Goal: Task Accomplishment & Management: Use online tool/utility

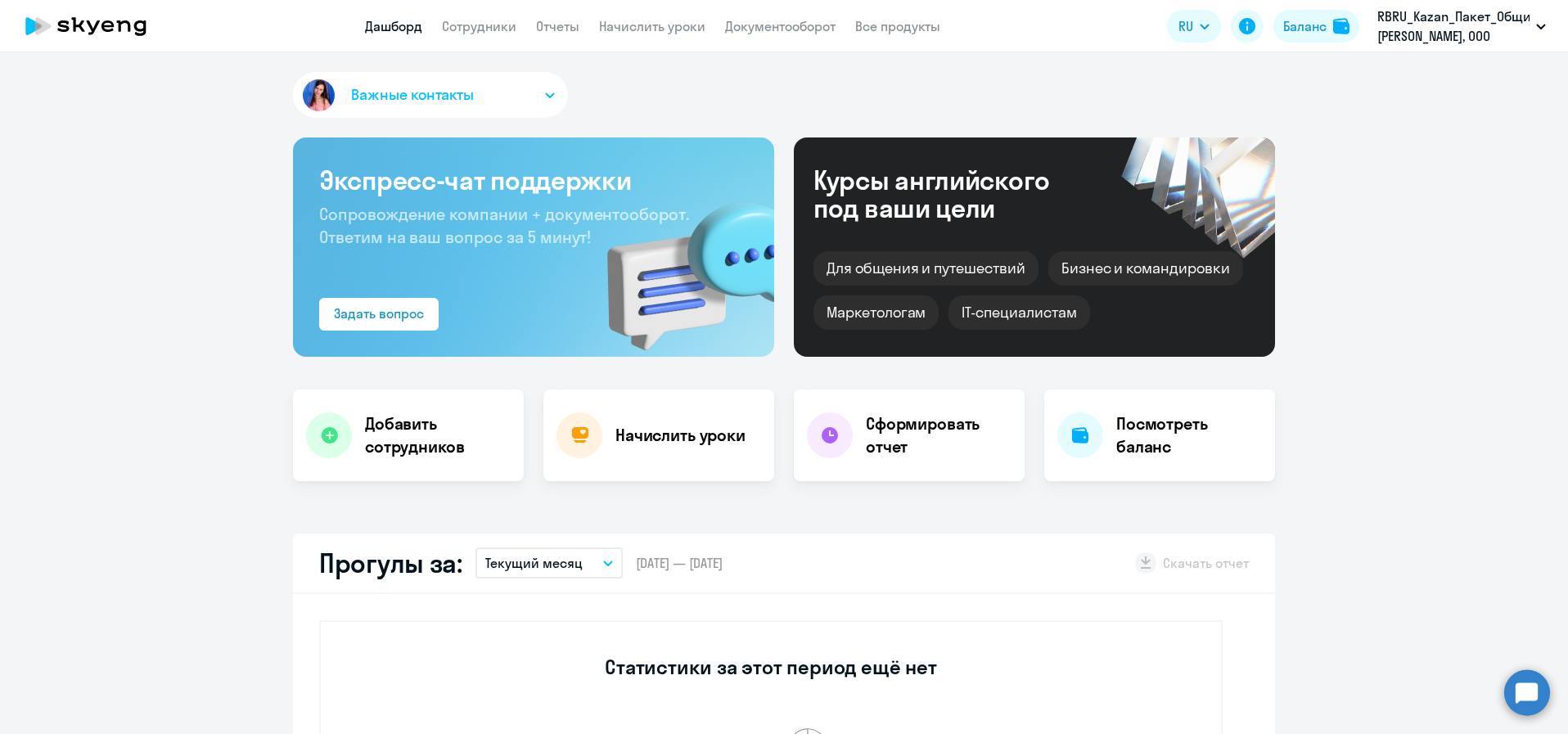
select select "30"
click at [1522, 707] on circle at bounding box center [1527, 692] width 46 height 46
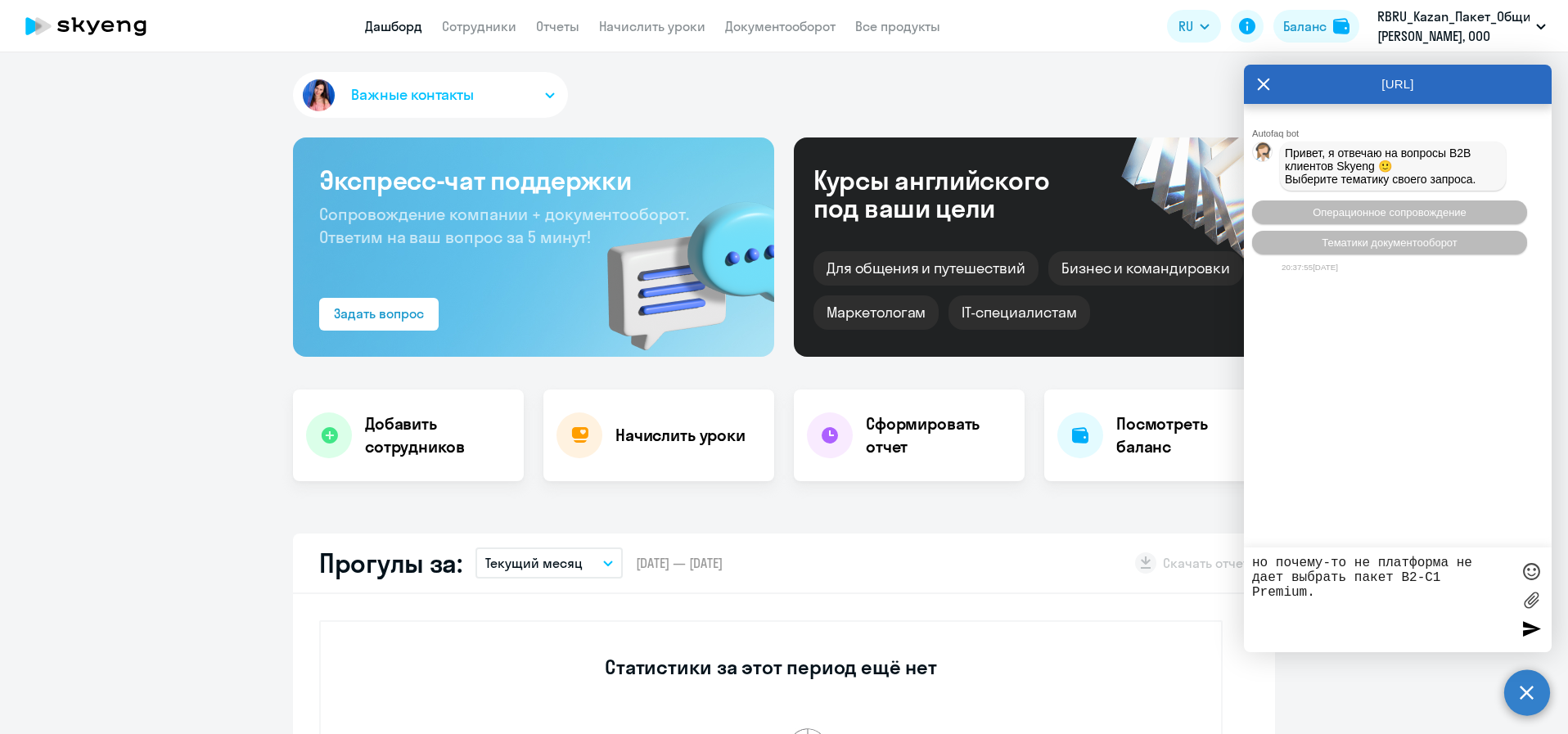
drag, startPoint x: 1273, startPoint y: 559, endPoint x: 1233, endPoint y: 563, distance: 40.2
click at [1233, 563] on body "Дашборд Сотрудники Отчеты Начислить уроки Документооборот Все продукты Дашборд …" at bounding box center [784, 367] width 1568 height 734
click at [1441, 591] on textarea "Добрый день. Необходимо подключить сотрудника к платформе для занятий. почему-т…" at bounding box center [1382, 600] width 259 height 88
drag, startPoint x: 1271, startPoint y: 608, endPoint x: 1241, endPoint y: 607, distance: 30.0
click at [1241, 607] on body "Дашборд Сотрудники Отчеты Начислить уроки Документооборот Все продукты Дашборд …" at bounding box center [784, 367] width 1568 height 734
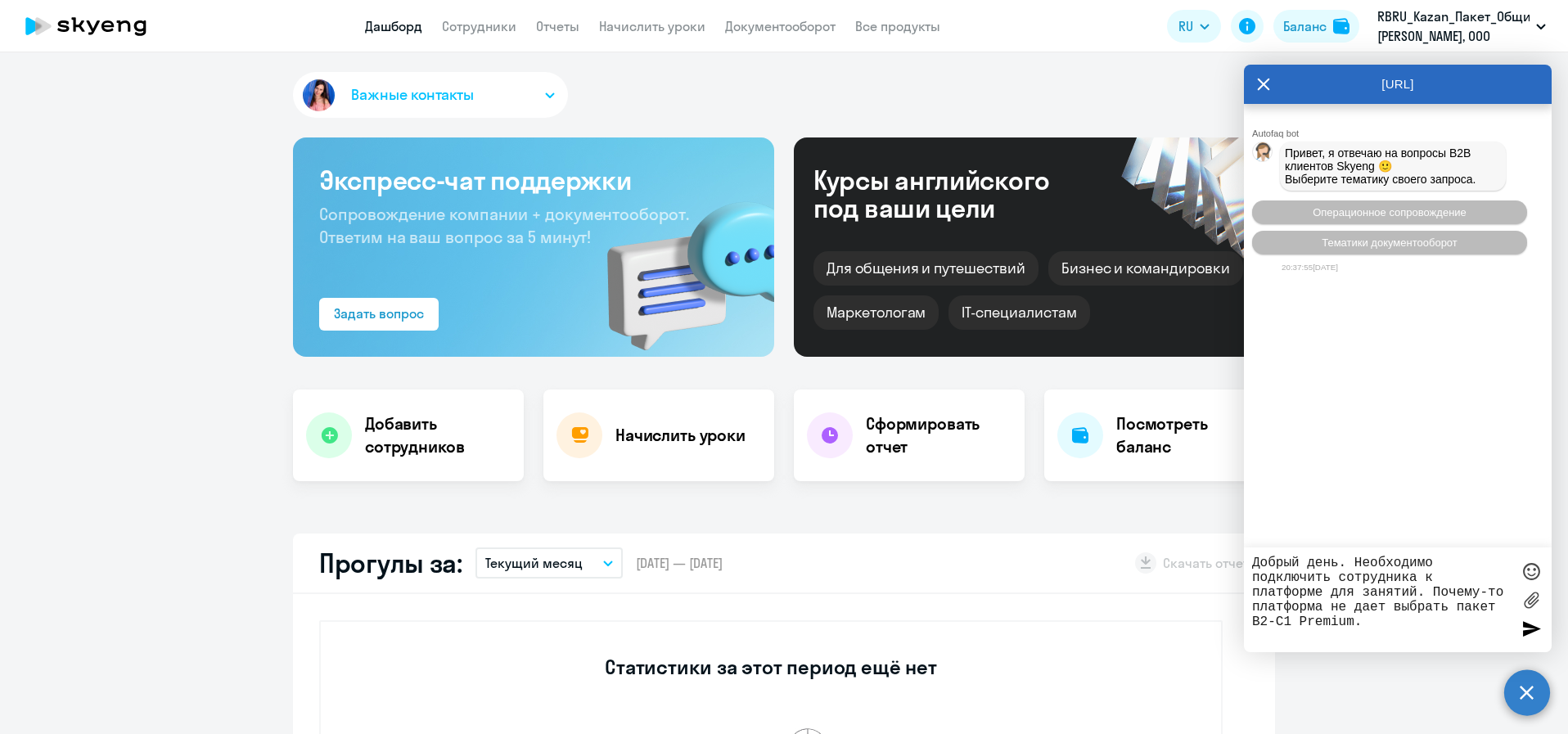
click at [1392, 616] on textarea "Добрый день. Необходимо подключить сотрудника к платформе для занятий. Почему-т…" at bounding box center [1382, 600] width 259 height 88
type textarea "Добрый день. Необходимо подключить сотрудника к платформе для занятий. Почему-т…"
click at [1535, 634] on div at bounding box center [1530, 628] width 24 height 24
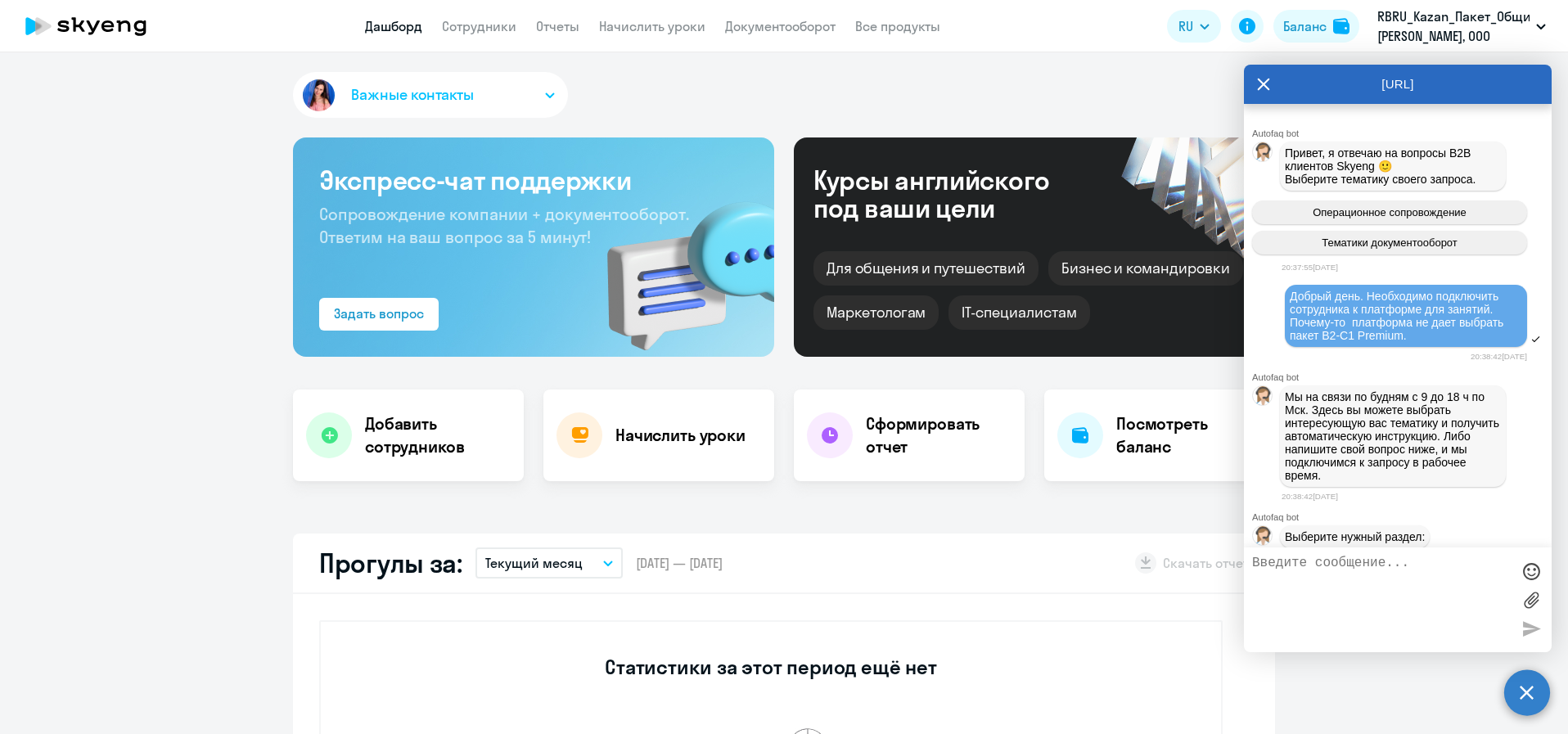
scroll to position [93, 0]
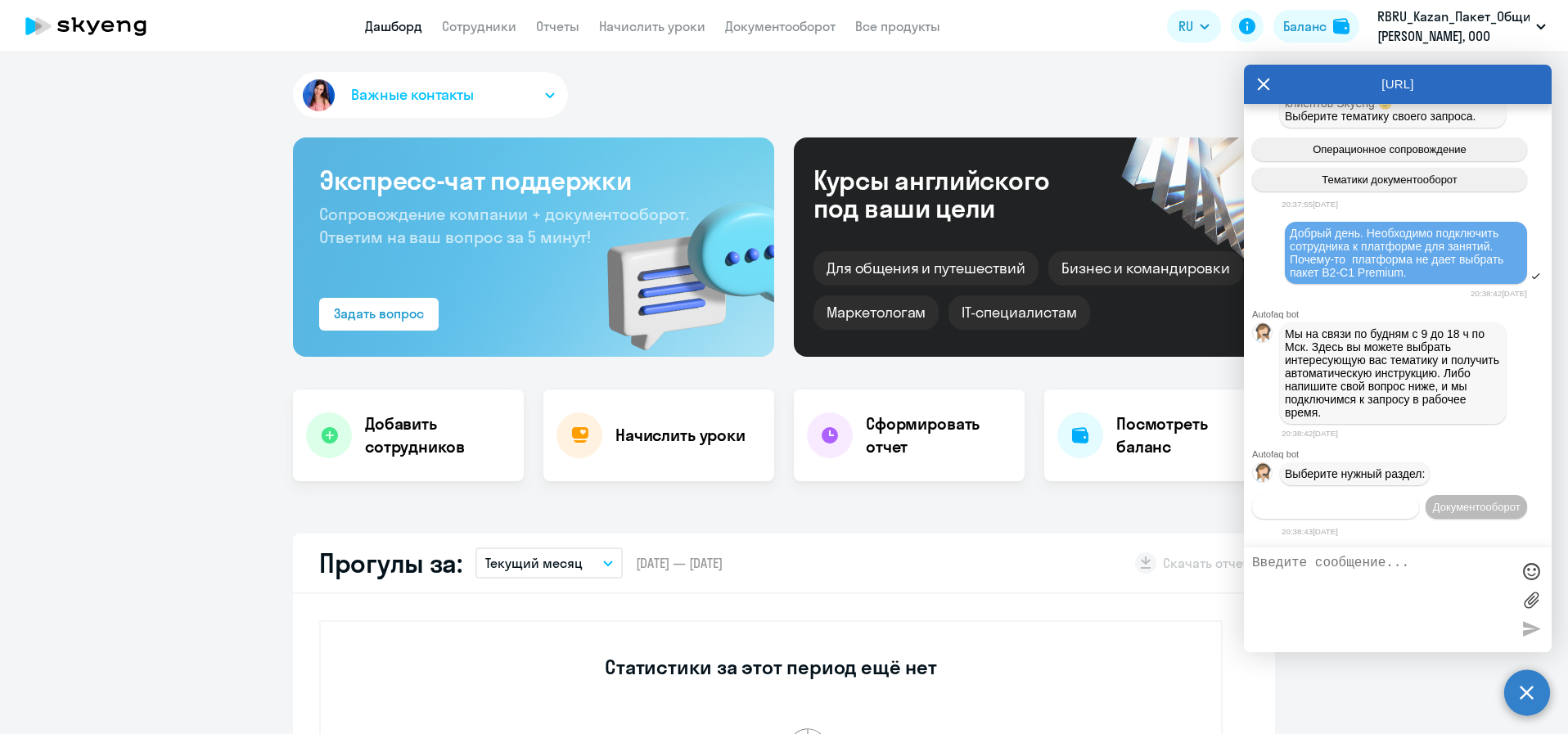
click at [1413, 501] on span "Операционное сопровождение" at bounding box center [1335, 507] width 154 height 13
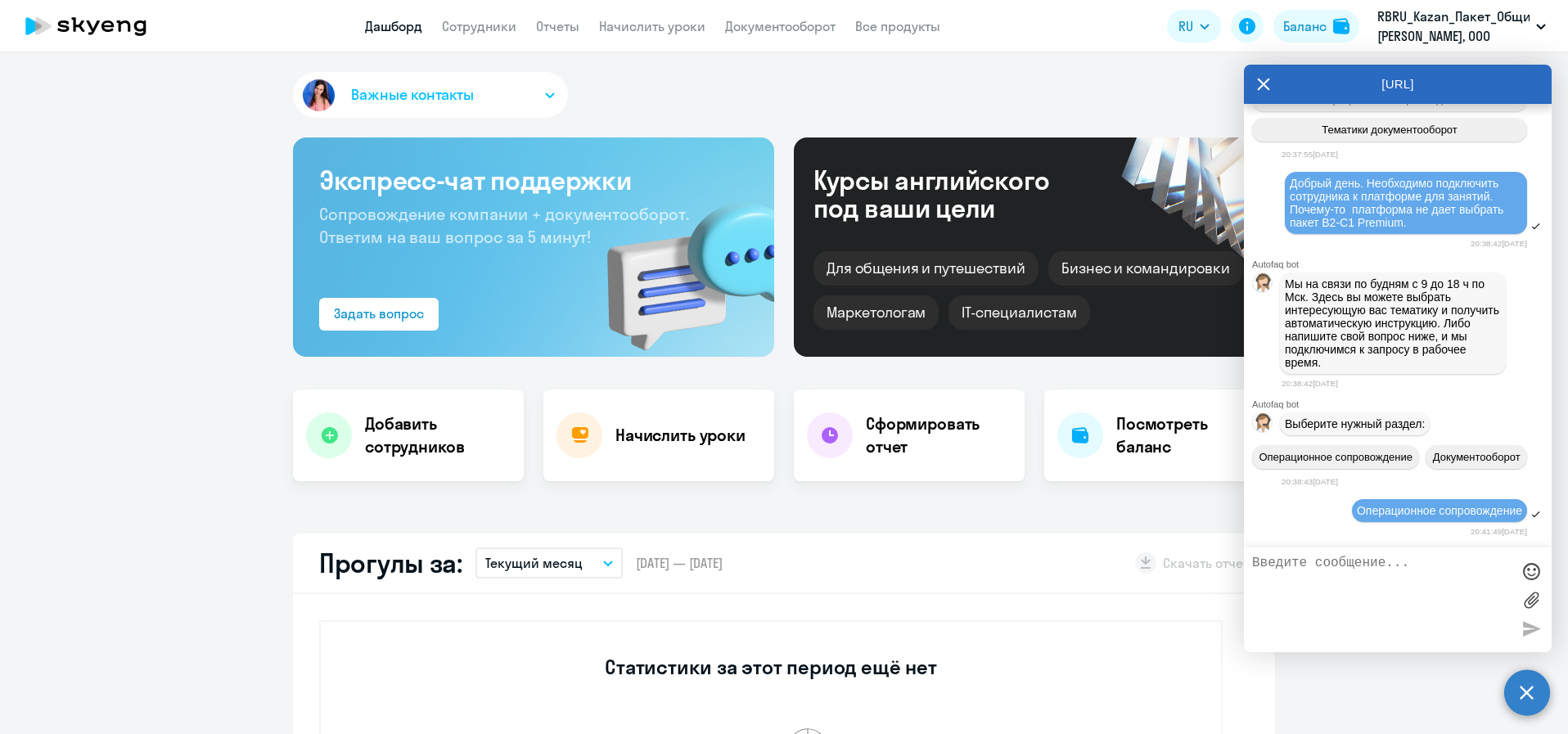
scroll to position [272, 0]
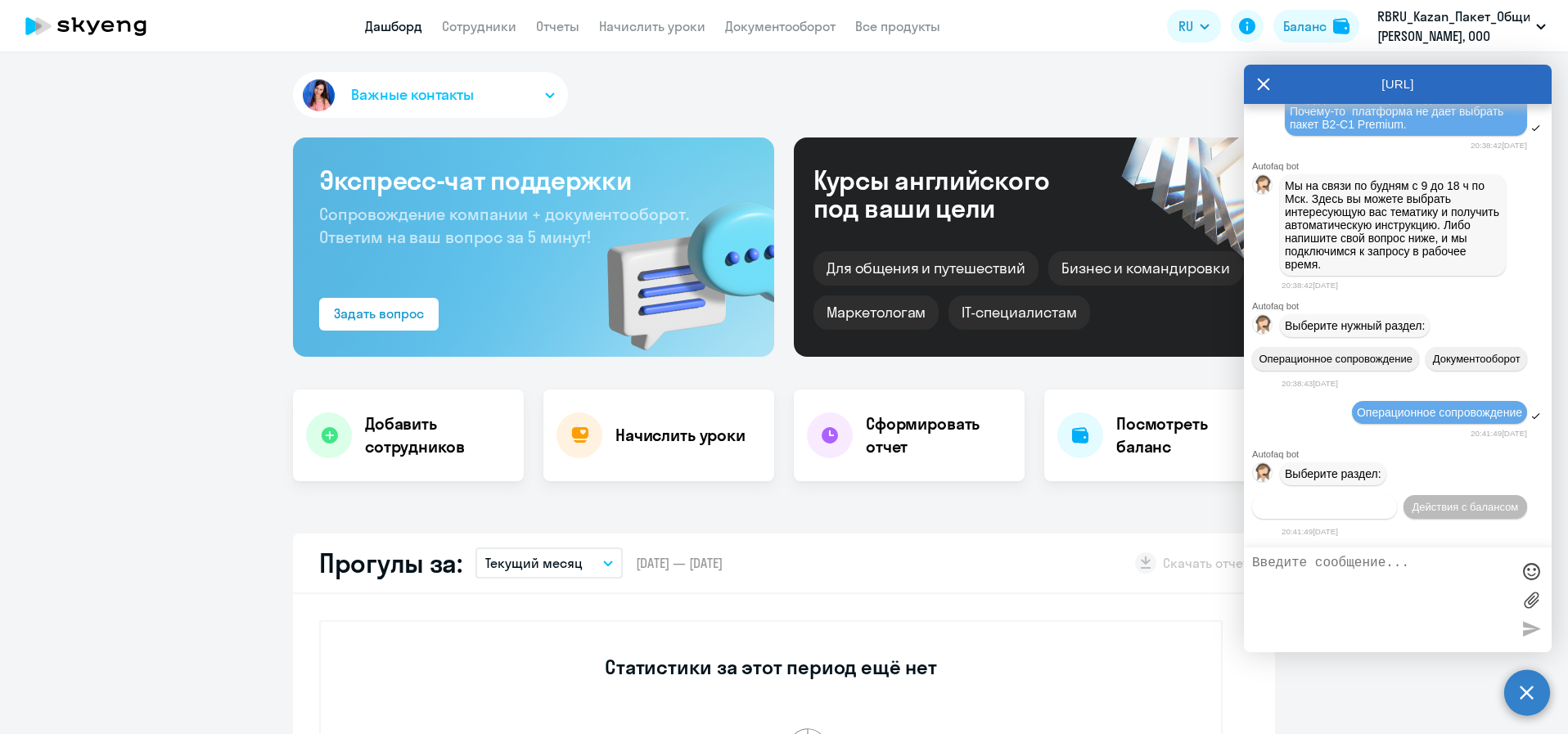
click at [1388, 501] on span "Действия по сотрудникам" at bounding box center [1324, 507] width 127 height 13
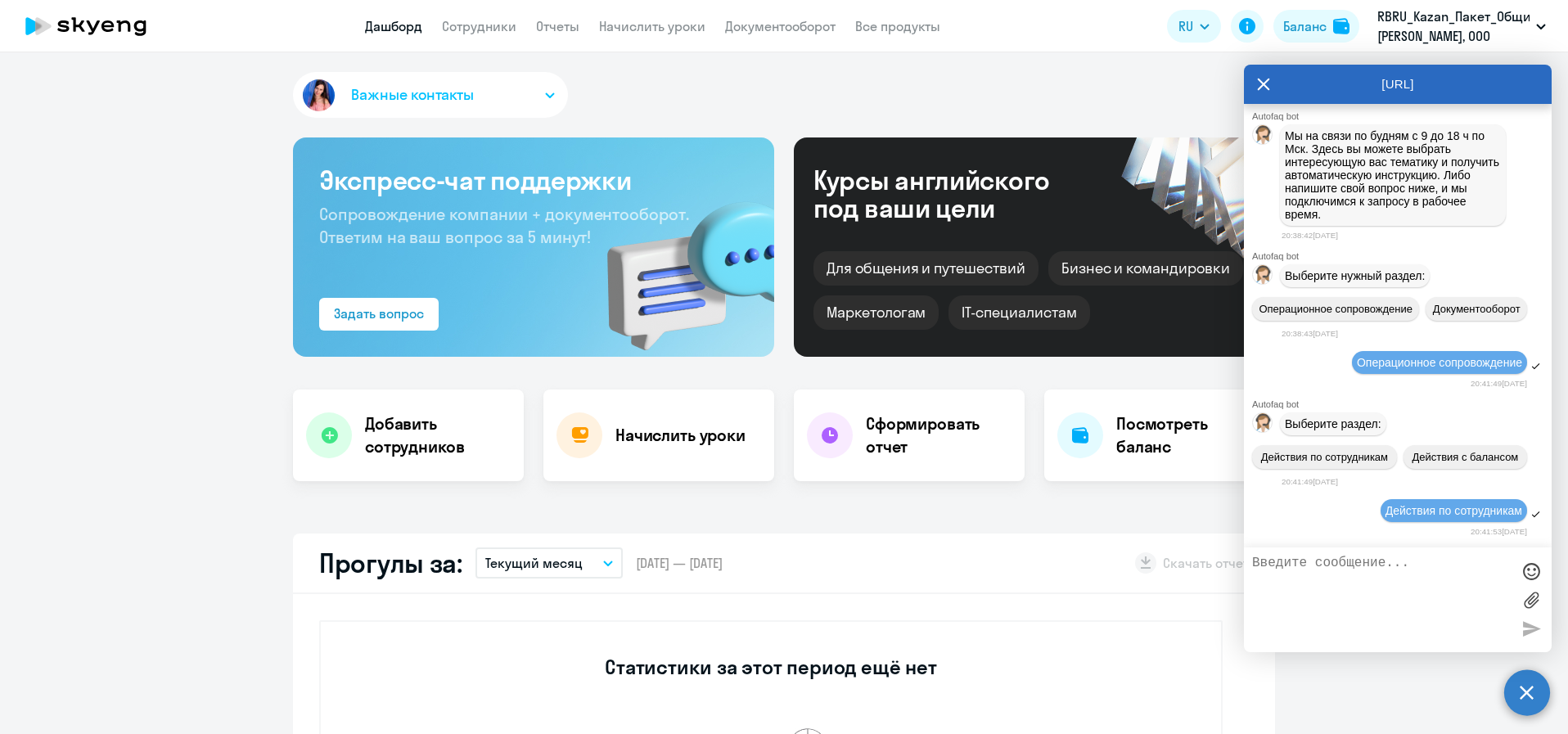
scroll to position [510, 0]
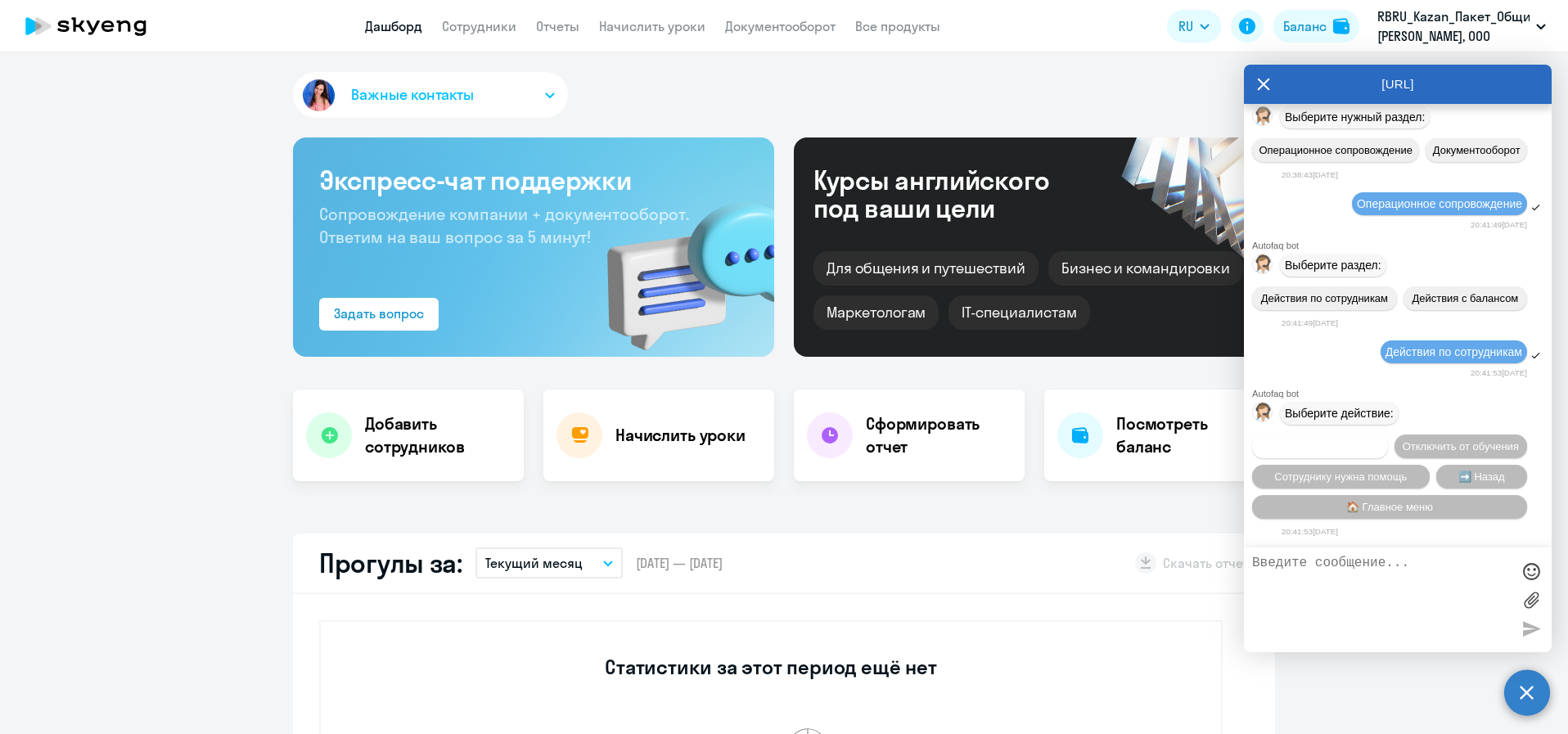
click at [1380, 440] on span "Подключить к обучению" at bounding box center [1319, 446] width 119 height 13
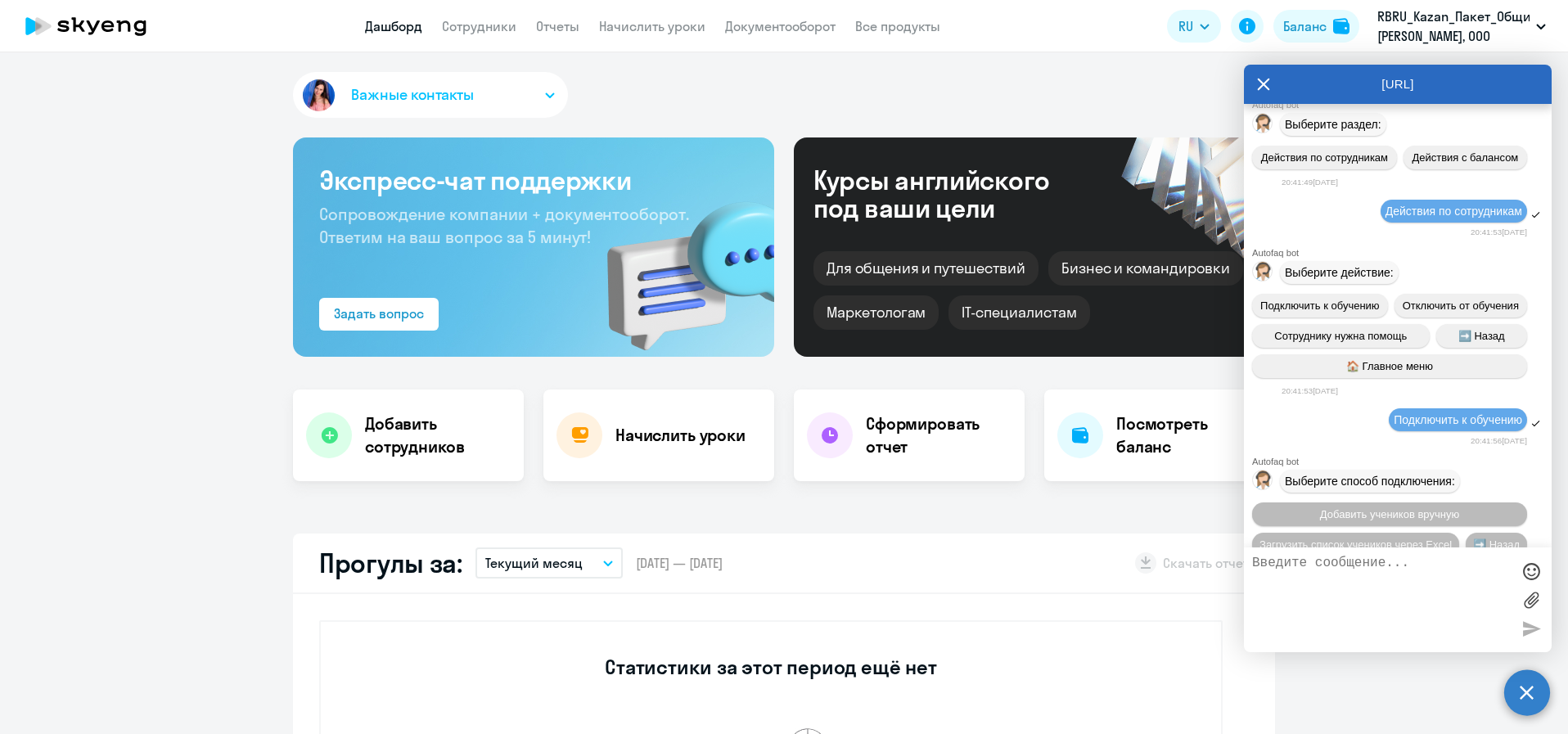
scroll to position [720, 0]
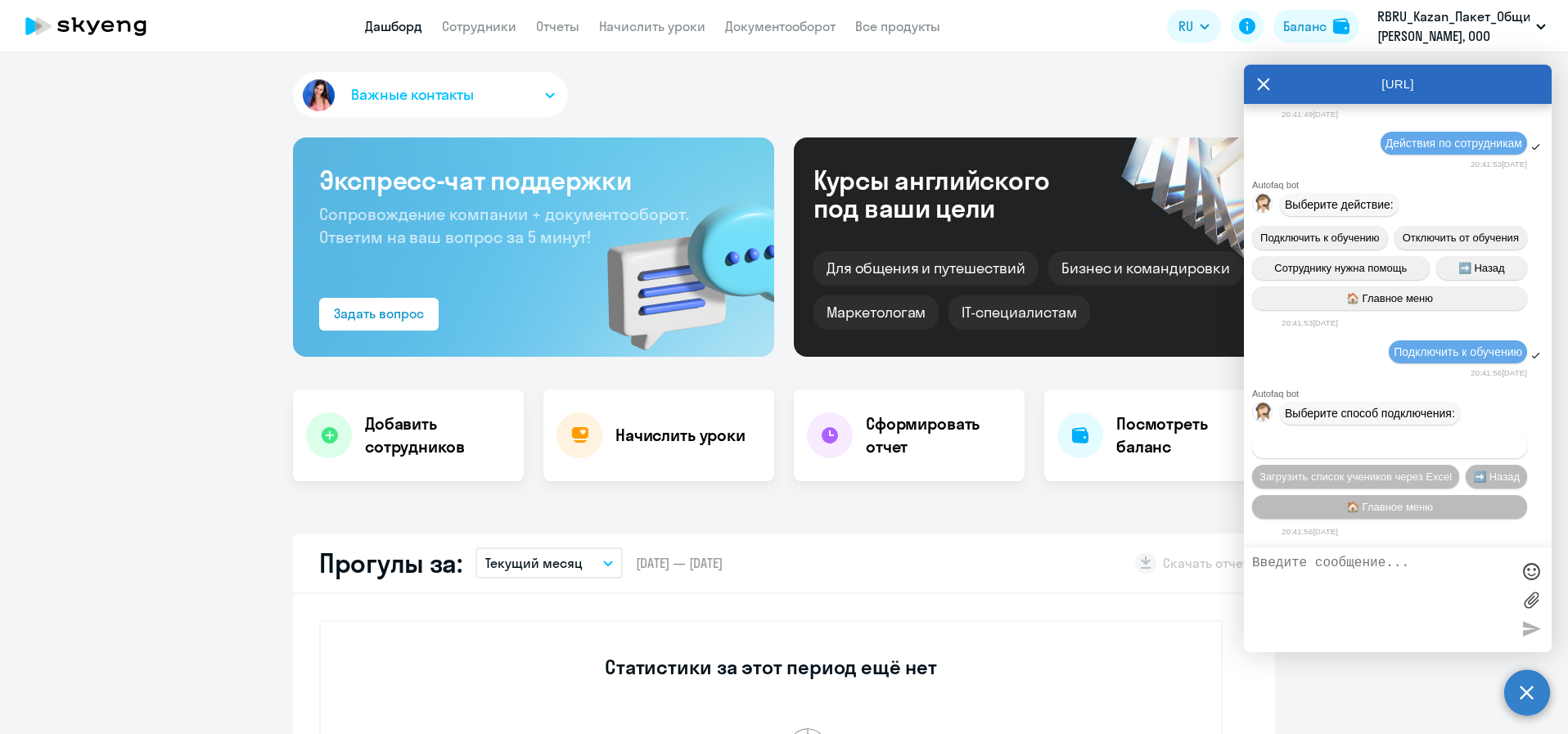
click at [1360, 456] on button "Добавить учеников вручную" at bounding box center [1390, 446] width 275 height 23
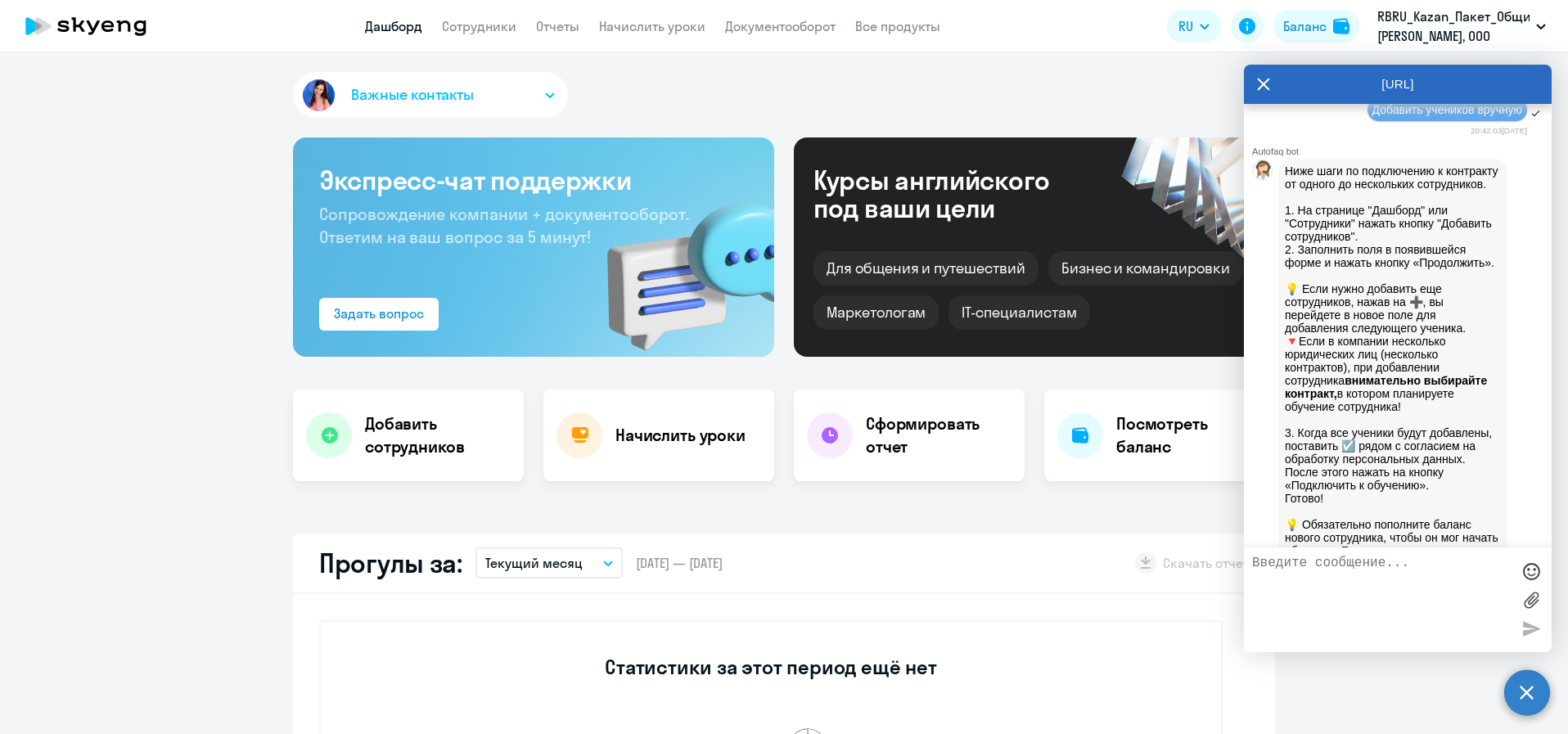
scroll to position [1124, 0]
